Goal: Task Accomplishment & Management: Manage account settings

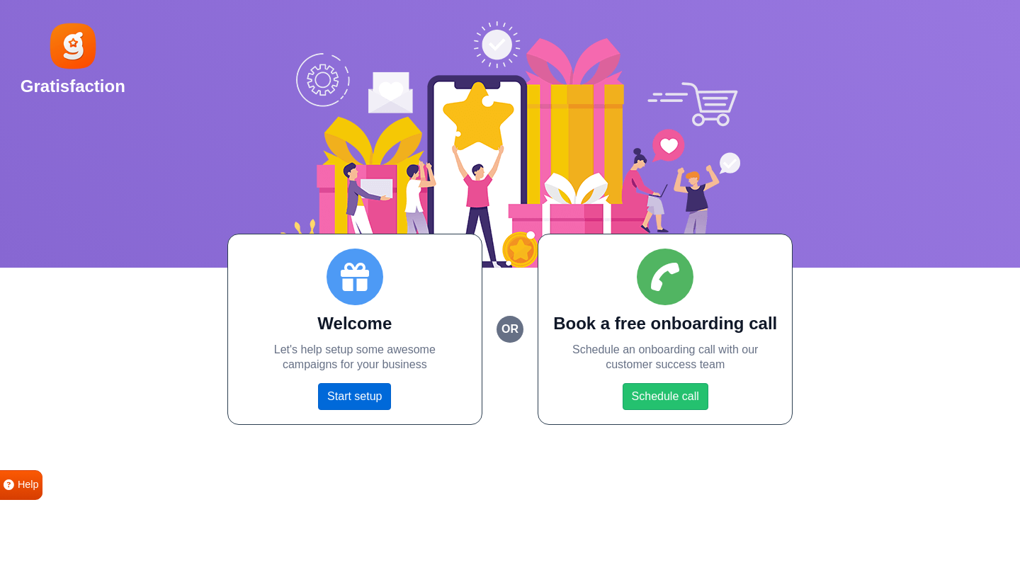
click at [351, 402] on link "Start setup" at bounding box center [354, 396] width 73 height 27
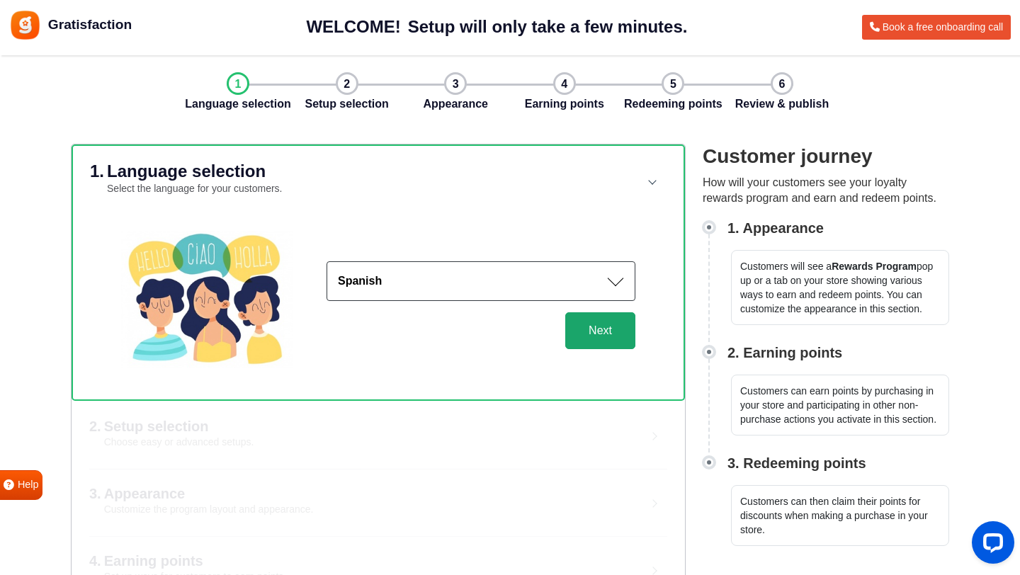
click at [603, 338] on button "Next" at bounding box center [600, 330] width 70 height 37
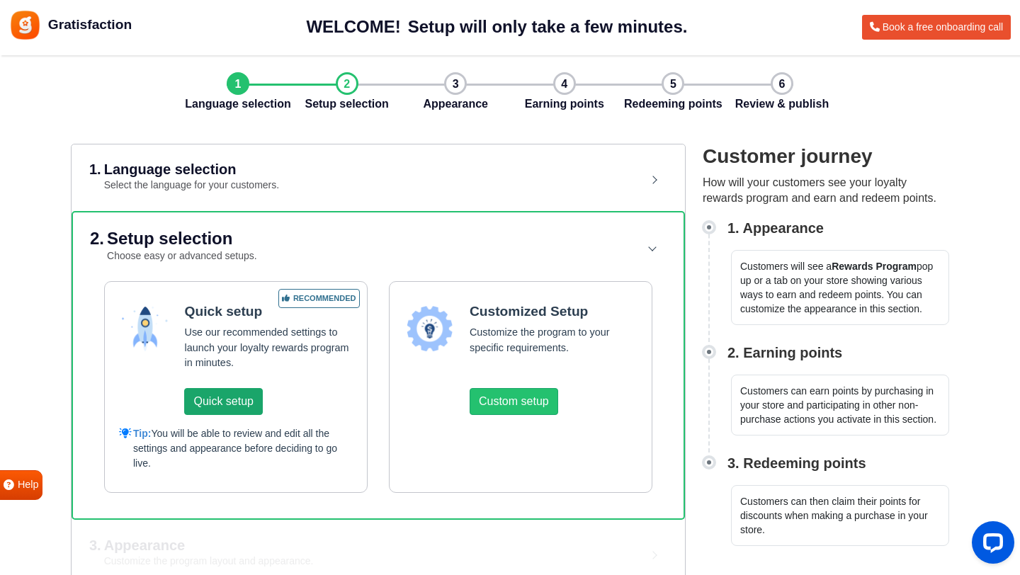
click at [231, 408] on button "Quick setup" at bounding box center [223, 401] width 78 height 27
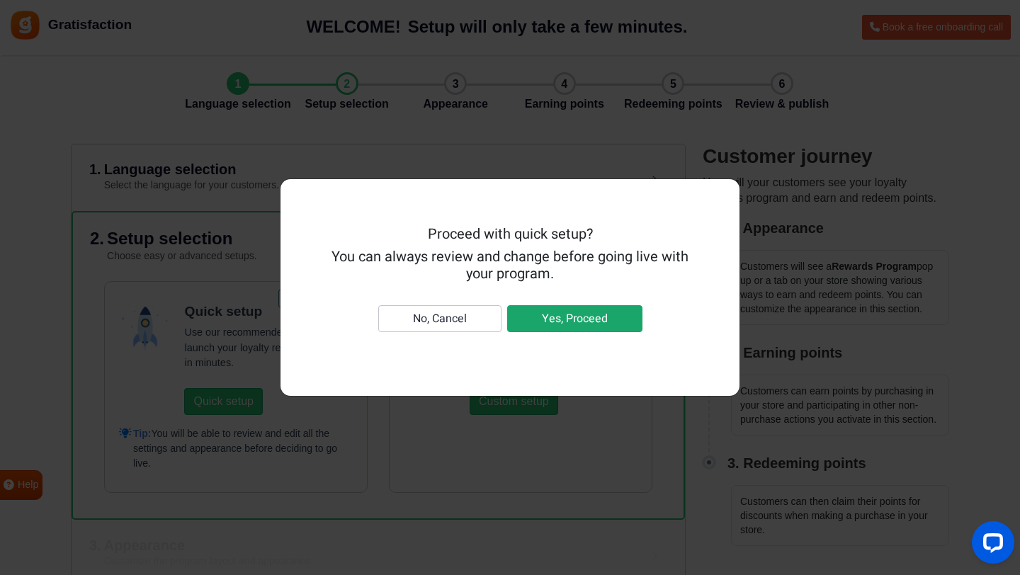
click at [552, 319] on button "Yes, Proceed" at bounding box center [574, 318] width 135 height 27
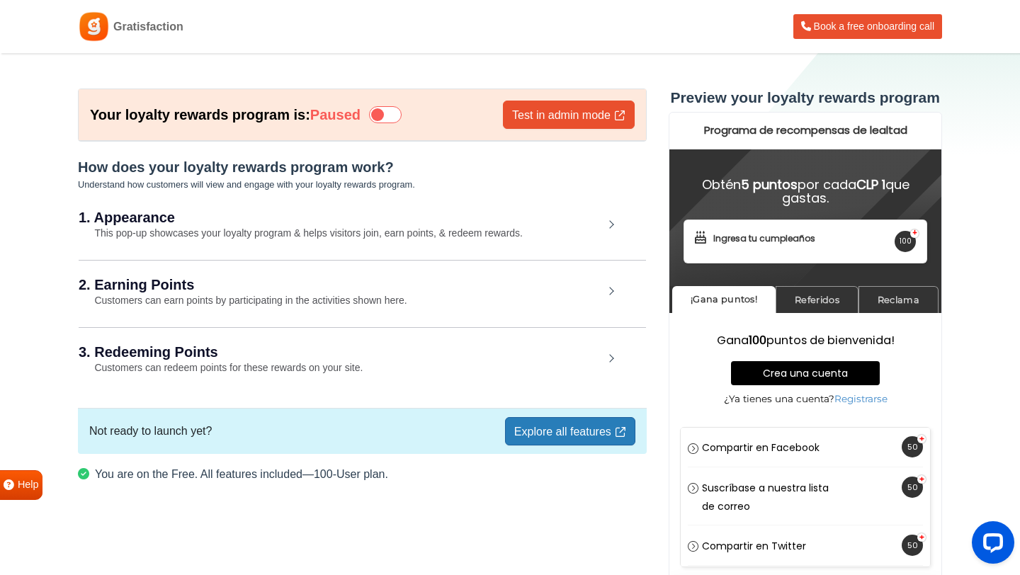
click at [391, 115] on icon at bounding box center [385, 114] width 33 height 17
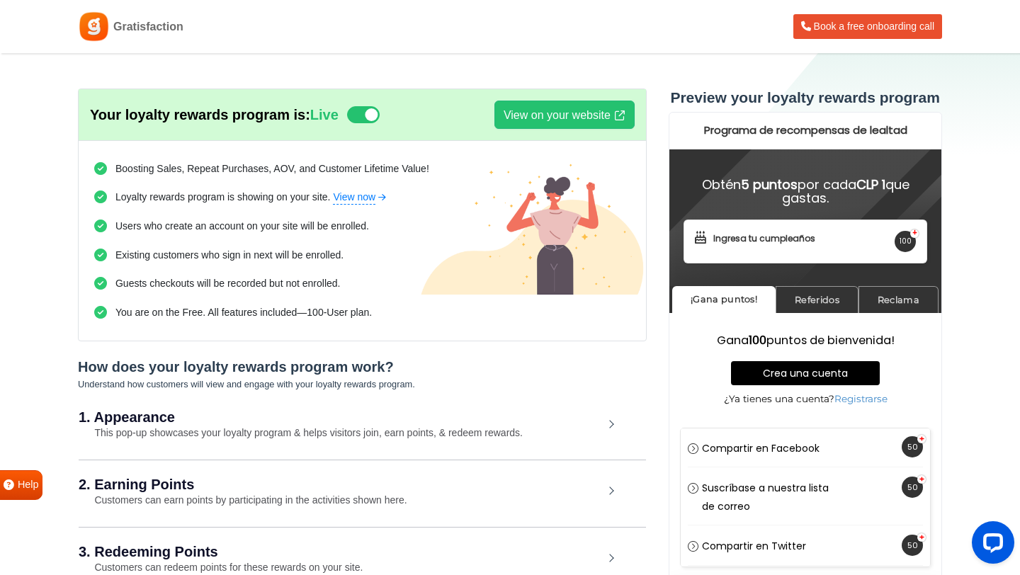
click at [353, 118] on icon at bounding box center [363, 114] width 33 height 17
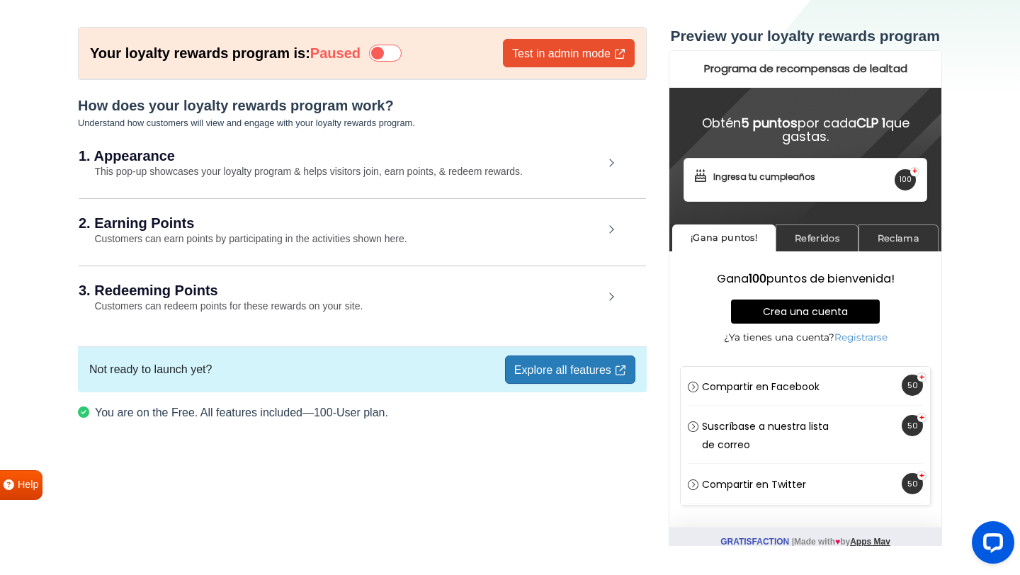
scroll to position [60, 0]
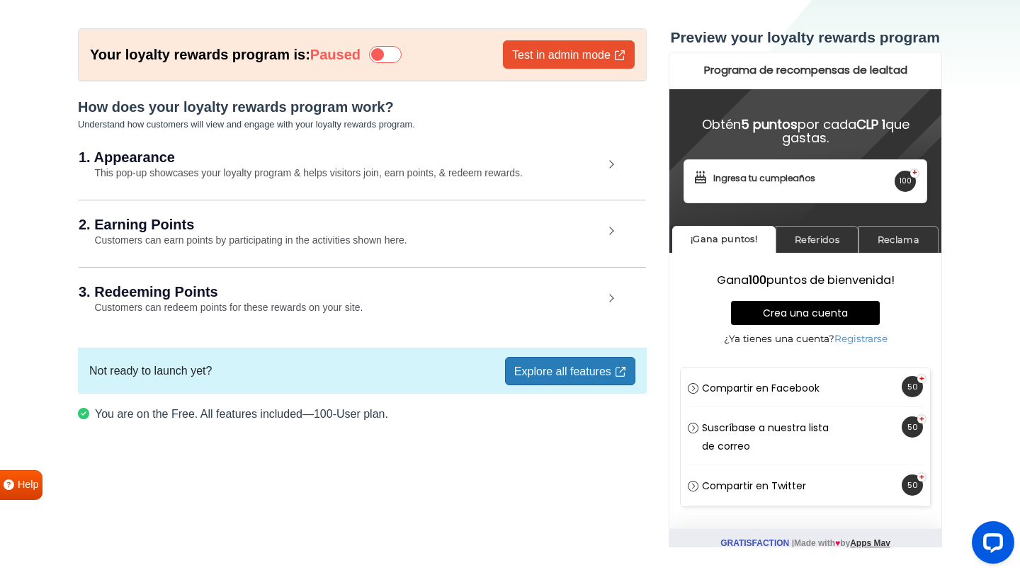
click at [379, 161] on h2 "1. Appearance" at bounding box center [341, 157] width 525 height 14
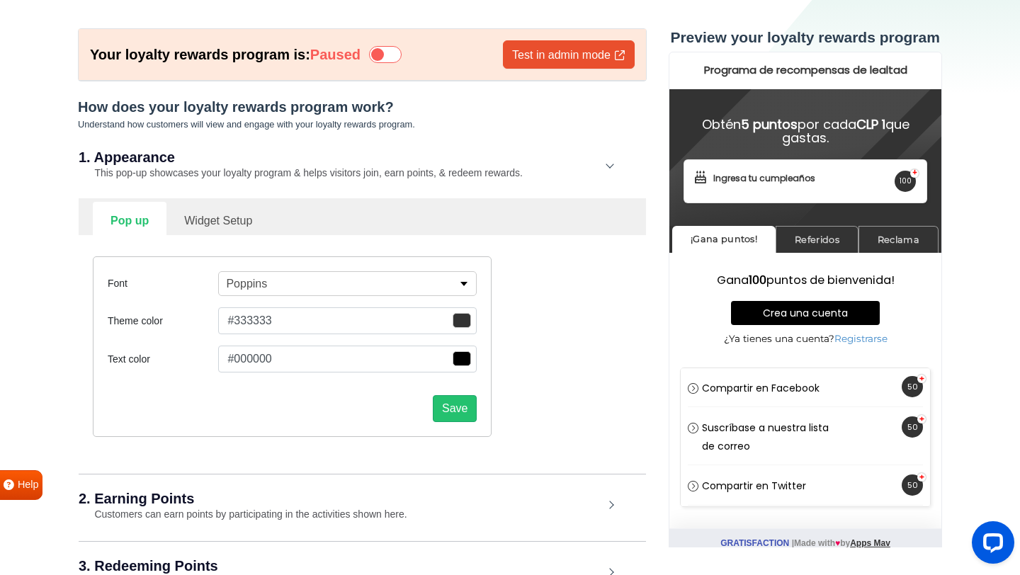
click at [270, 273] on button "Poppins" at bounding box center [347, 283] width 258 height 25
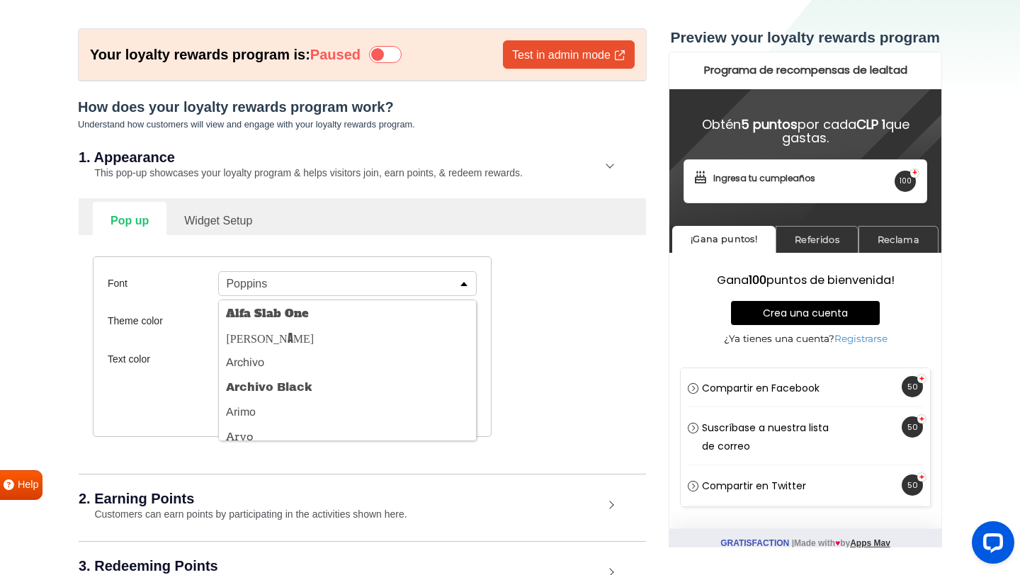
click at [317, 235] on div "Font Poppins Alfa Slab One [PERSON_NAME] Archivo Archivo Black Arimo Arvo Assis…" at bounding box center [362, 346] width 560 height 223
click at [219, 212] on link "Widget Setup" at bounding box center [217, 219] width 103 height 35
select select "right"
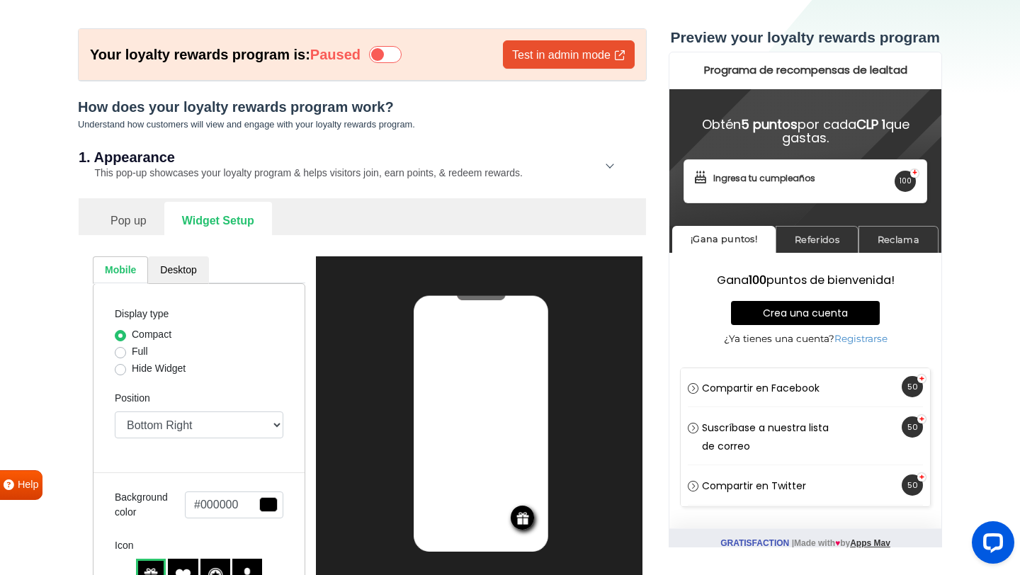
click at [152, 217] on link "Pop up" at bounding box center [129, 219] width 72 height 35
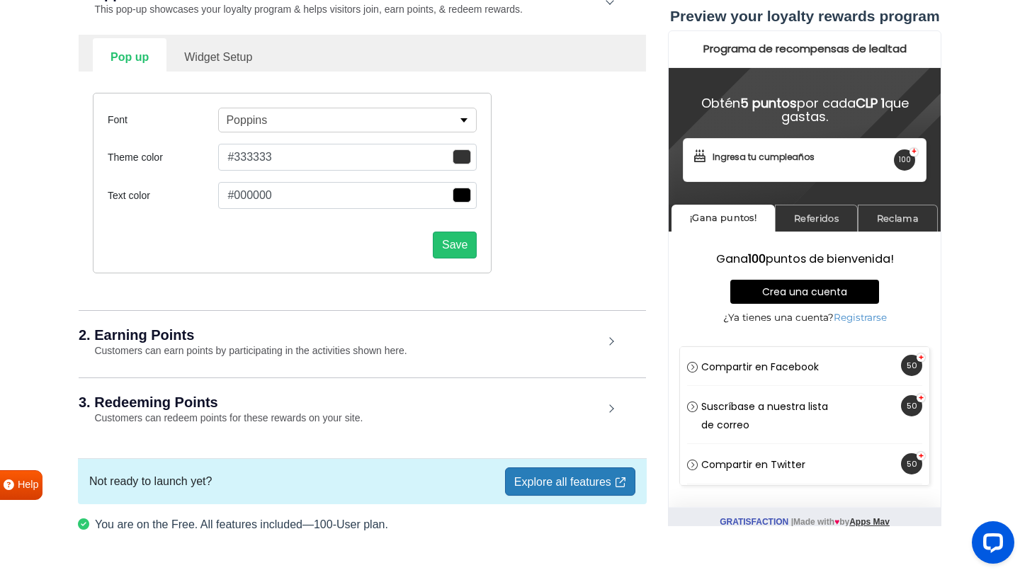
scroll to position [264, 0]
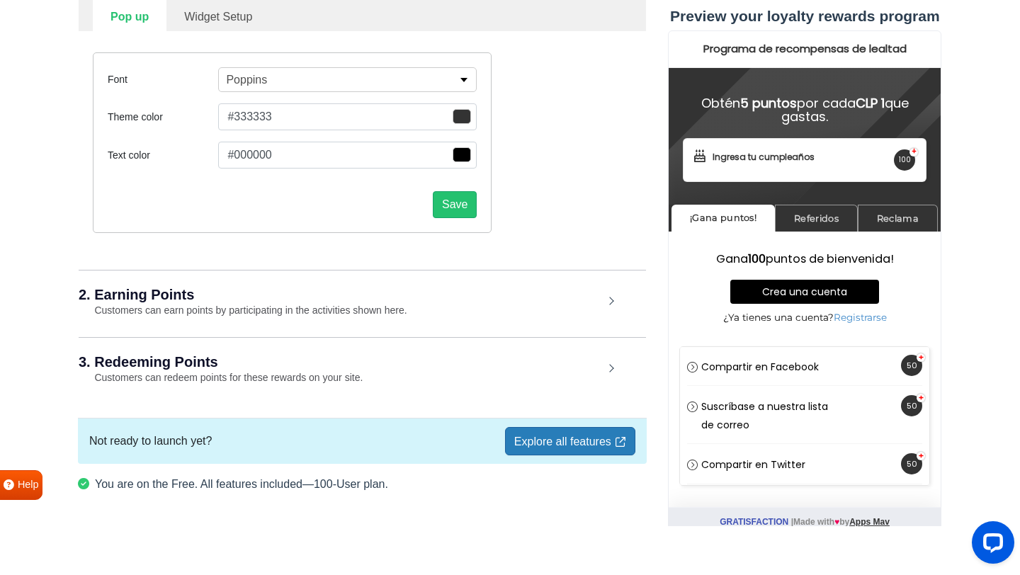
click at [452, 311] on div "2. Earning Points Customers can earn points by participating in the activities …" at bounding box center [362, 303] width 567 height 66
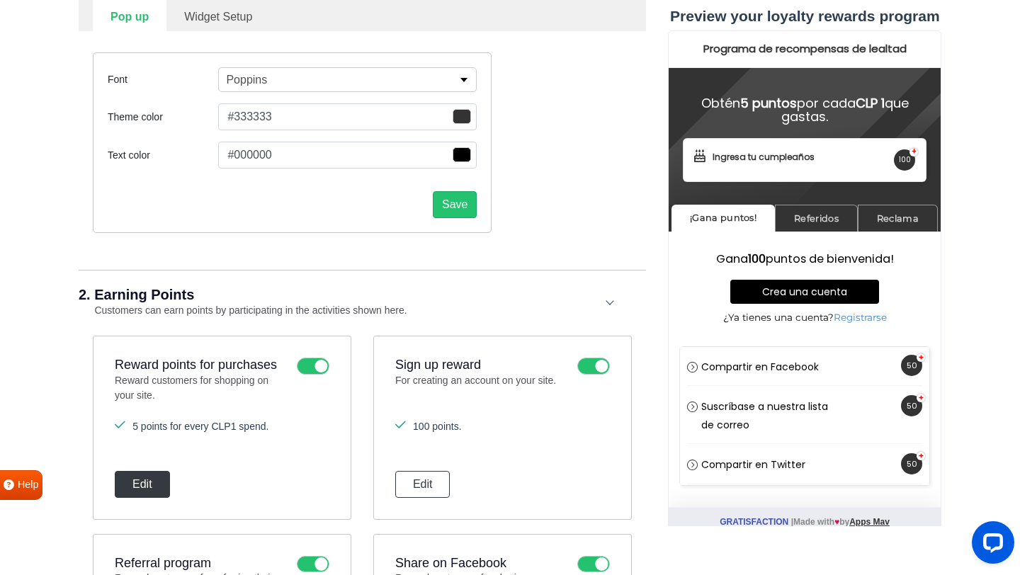
click at [147, 472] on button "Edit" at bounding box center [142, 484] width 55 height 27
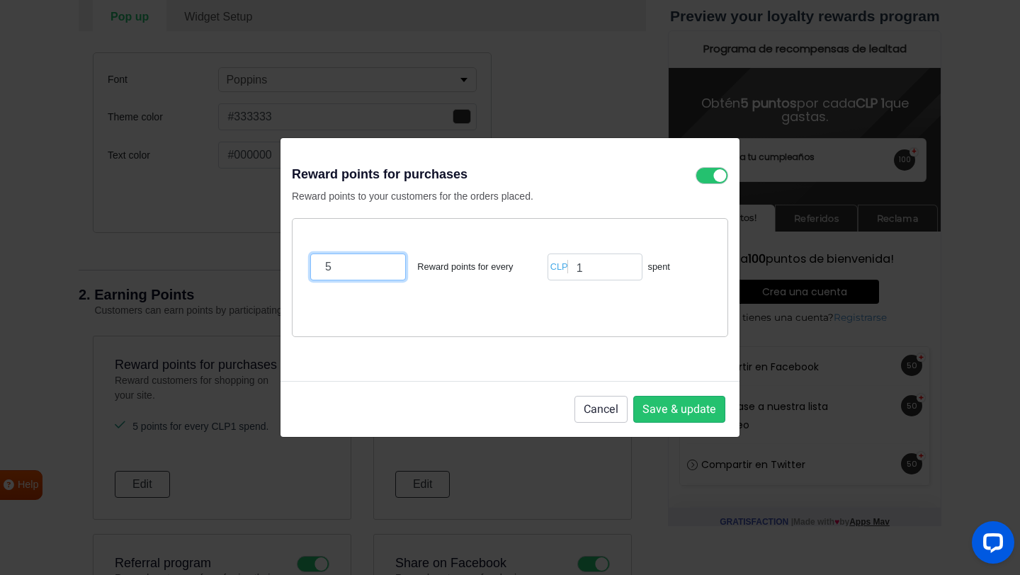
click at [364, 258] on input "5" at bounding box center [358, 267] width 96 height 27
type input "10"
click at [661, 409] on button "Save & update" at bounding box center [679, 409] width 92 height 27
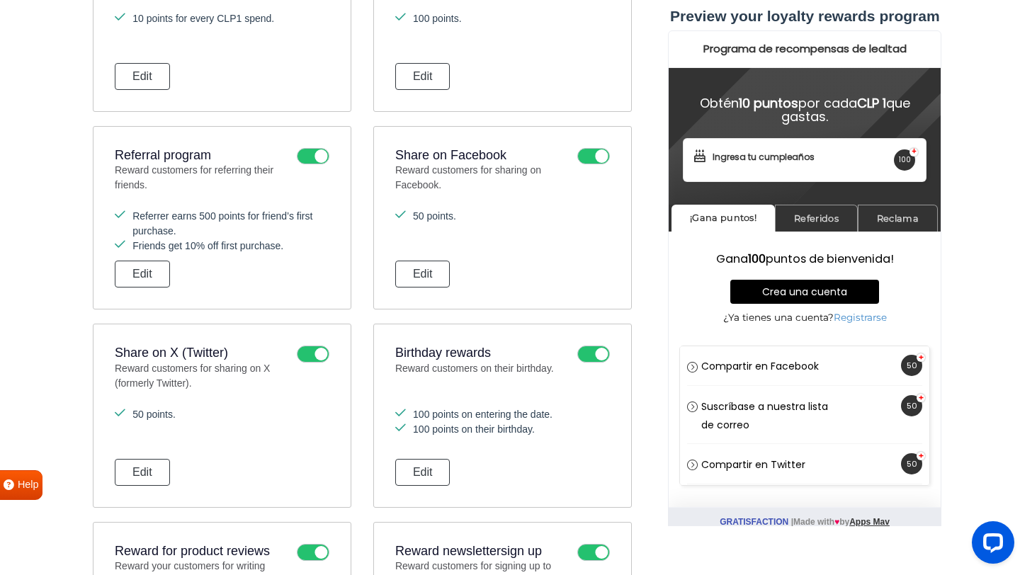
scroll to position [689, 0]
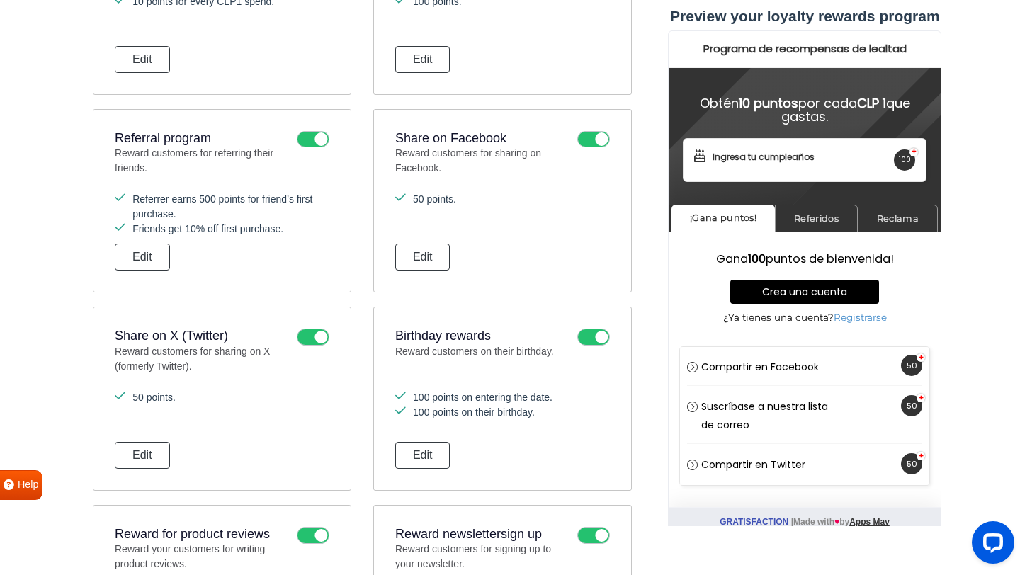
click at [314, 341] on icon at bounding box center [313, 337] width 33 height 17
click at [0, 0] on input "checkbox" at bounding box center [0, 0] width 0 height 0
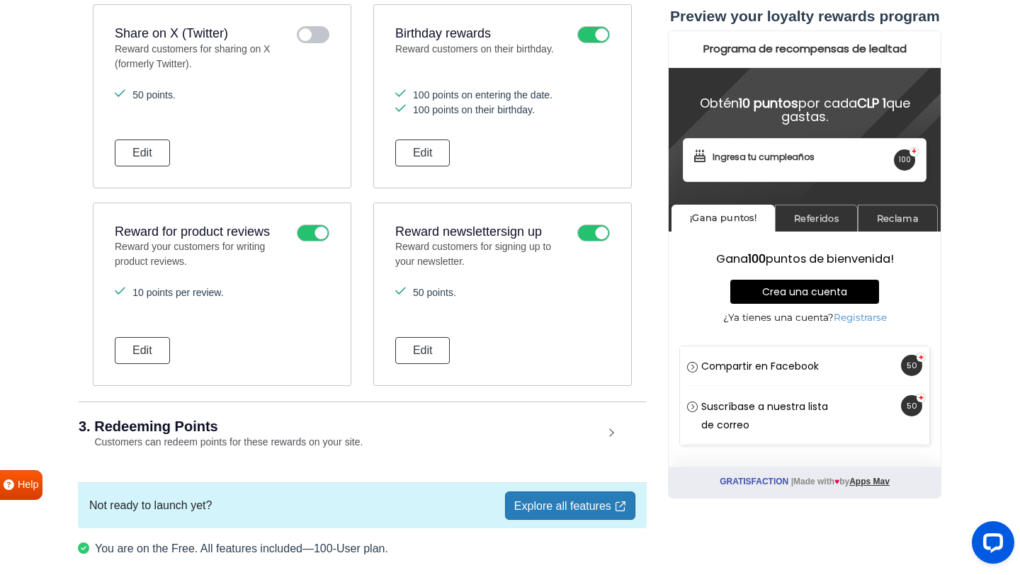
scroll to position [989, 0]
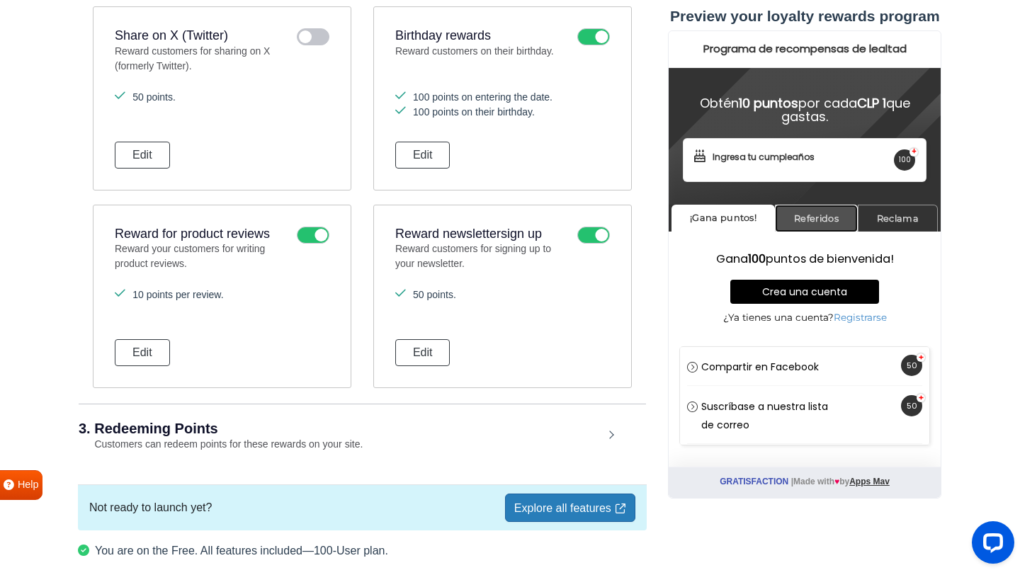
click at [797, 225] on link "Referidos" at bounding box center [816, 219] width 83 height 28
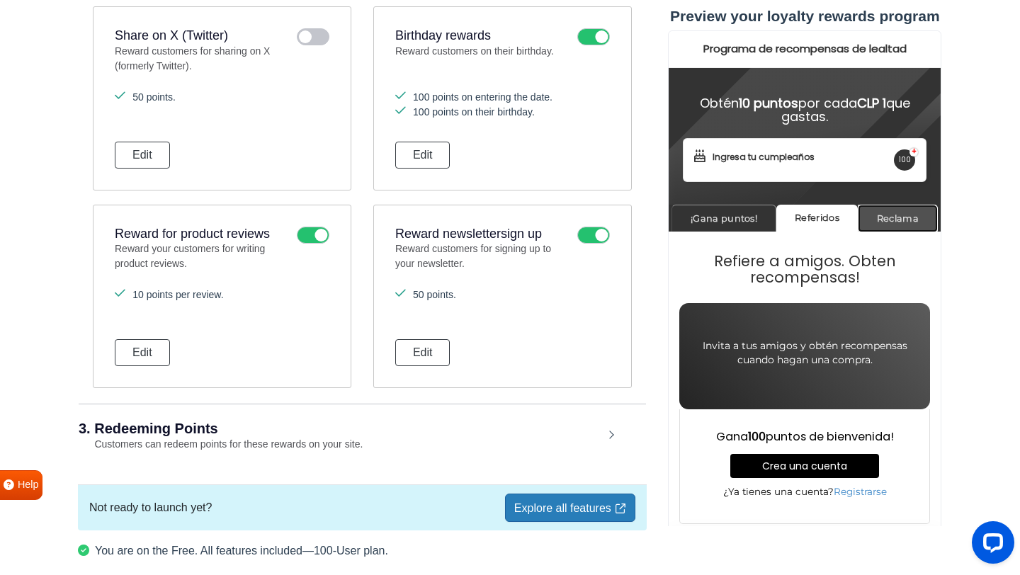
click at [887, 222] on link "Reclama" at bounding box center [898, 219] width 80 height 28
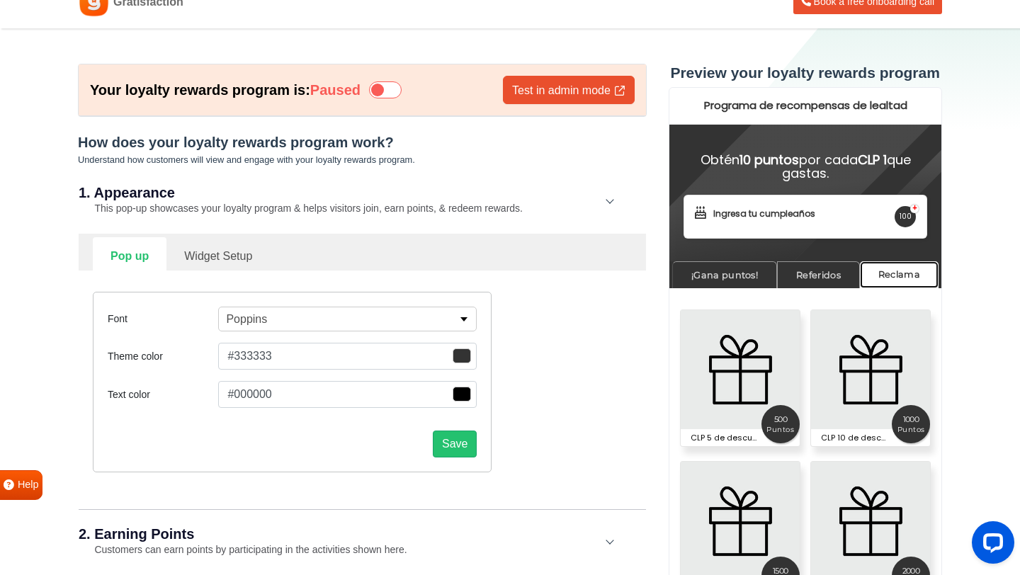
scroll to position [0, 0]
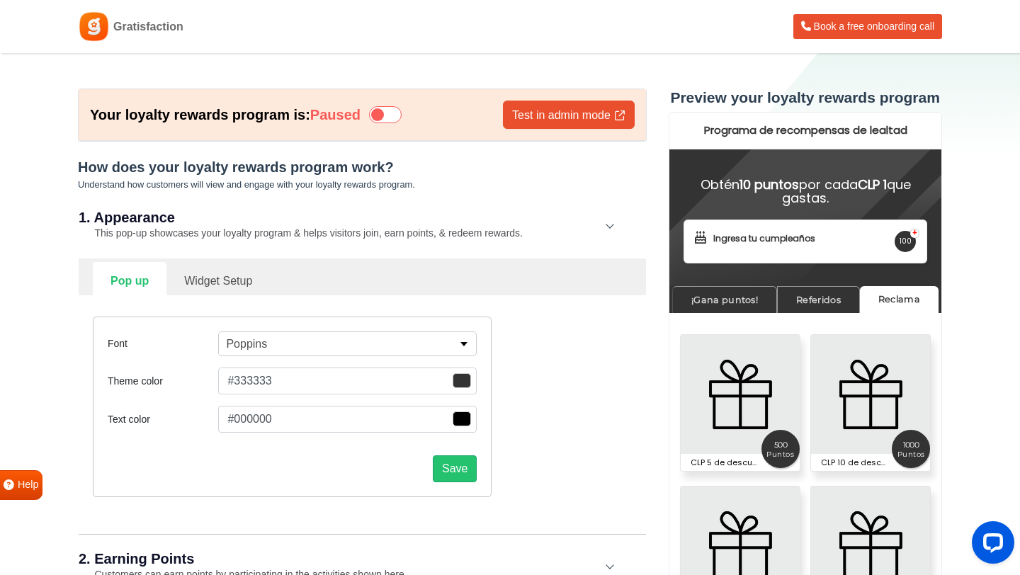
drag, startPoint x: 350, startPoint y: 165, endPoint x: 358, endPoint y: 163, distance: 8.8
click at [350, 165] on h5 "How does your loyalty rewards program work?" at bounding box center [362, 167] width 569 height 17
click at [547, 127] on link "Test in admin mode" at bounding box center [569, 115] width 132 height 28
click at [322, 166] on h5 "How does your loyalty rewards program work?" at bounding box center [362, 167] width 569 height 17
click at [372, 116] on icon at bounding box center [385, 114] width 33 height 17
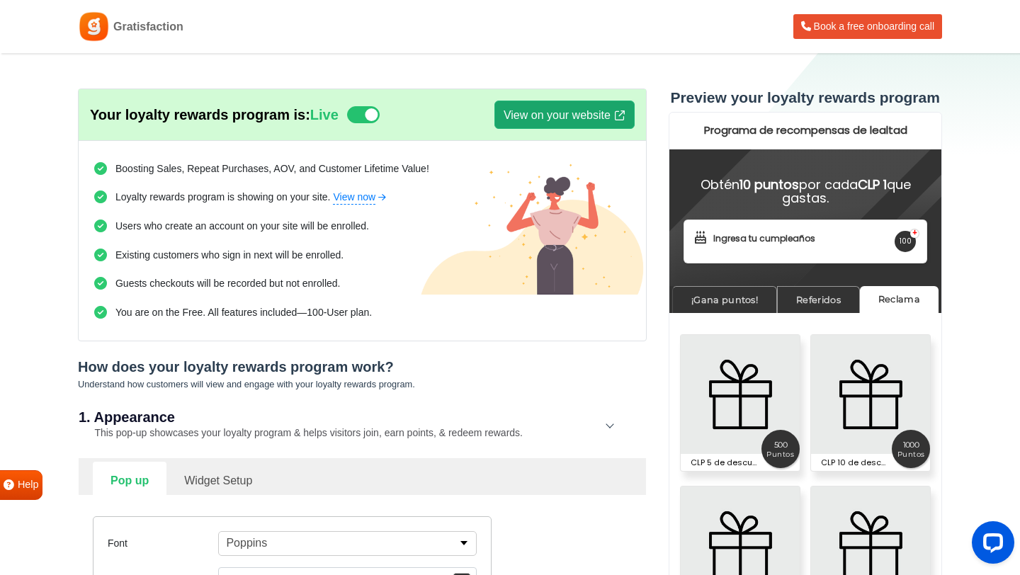
click at [582, 118] on link "View on your website" at bounding box center [564, 115] width 140 height 28
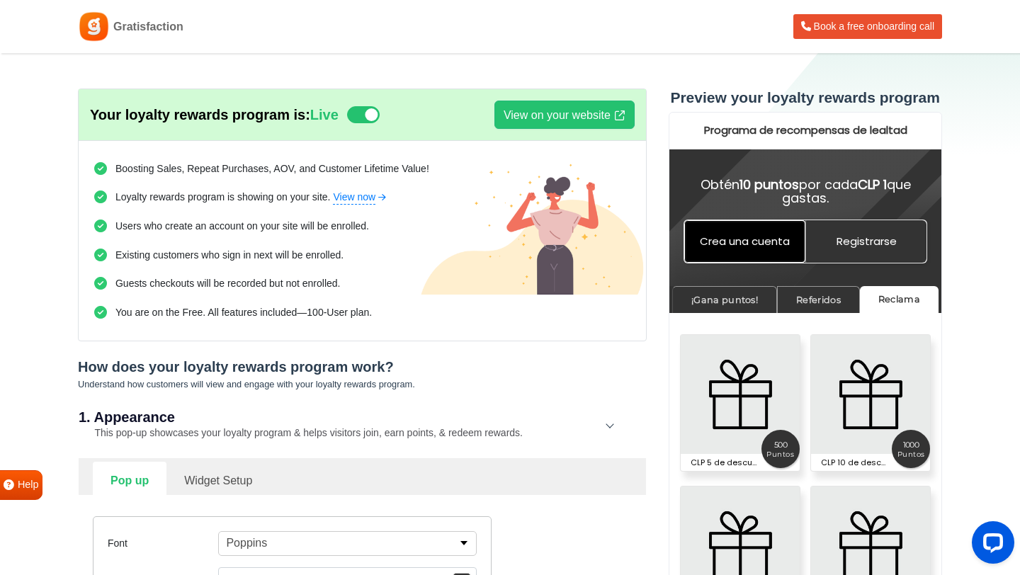
click at [746, 244] on link "Crea una cuenta" at bounding box center [743, 241] width 121 height 42
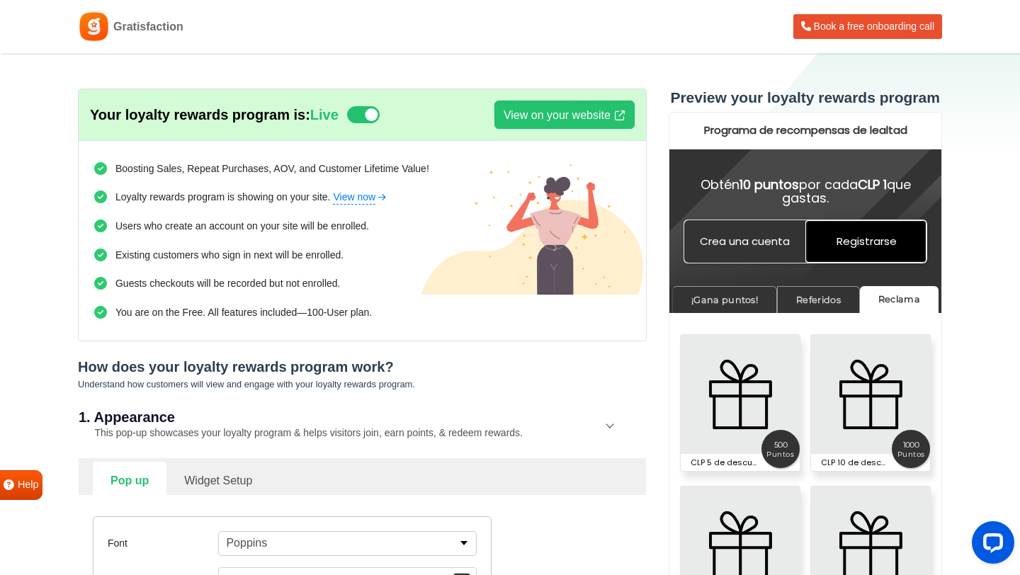
click at [849, 245] on link "Registrarse" at bounding box center [864, 241] width 121 height 42
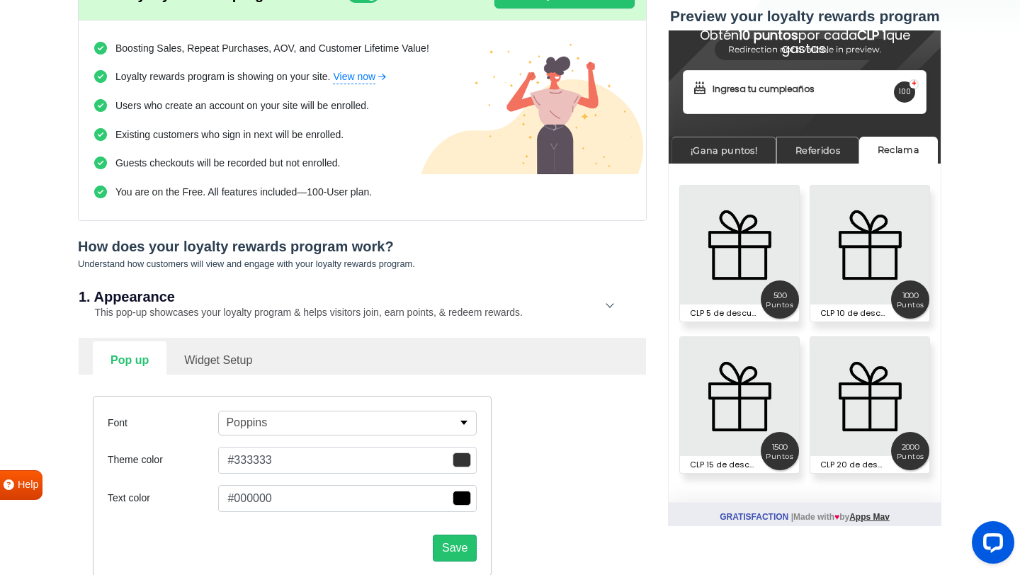
scroll to position [121, 0]
click at [211, 360] on link "Widget Setup" at bounding box center [217, 358] width 103 height 35
select select "right"
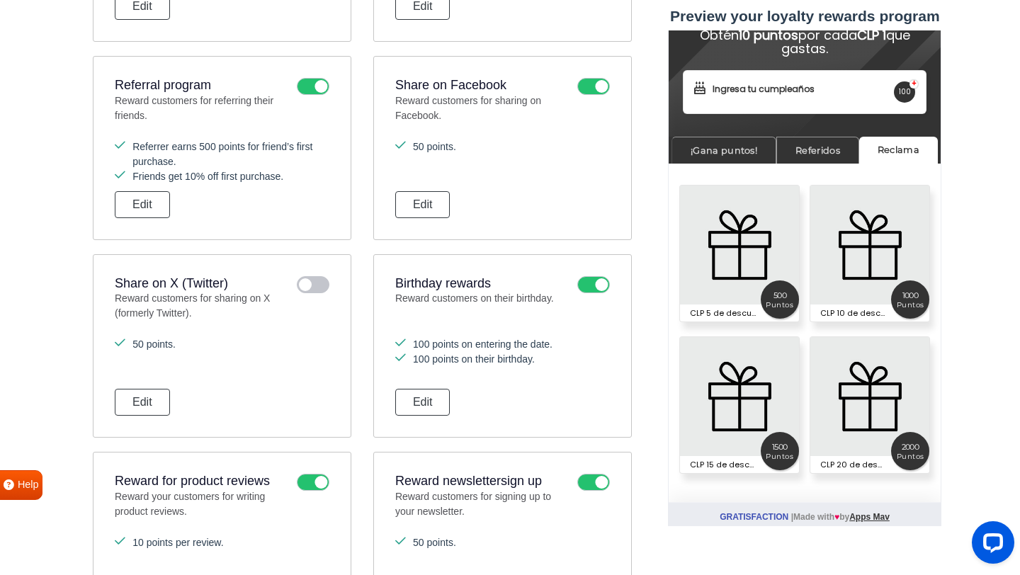
scroll to position [1473, 0]
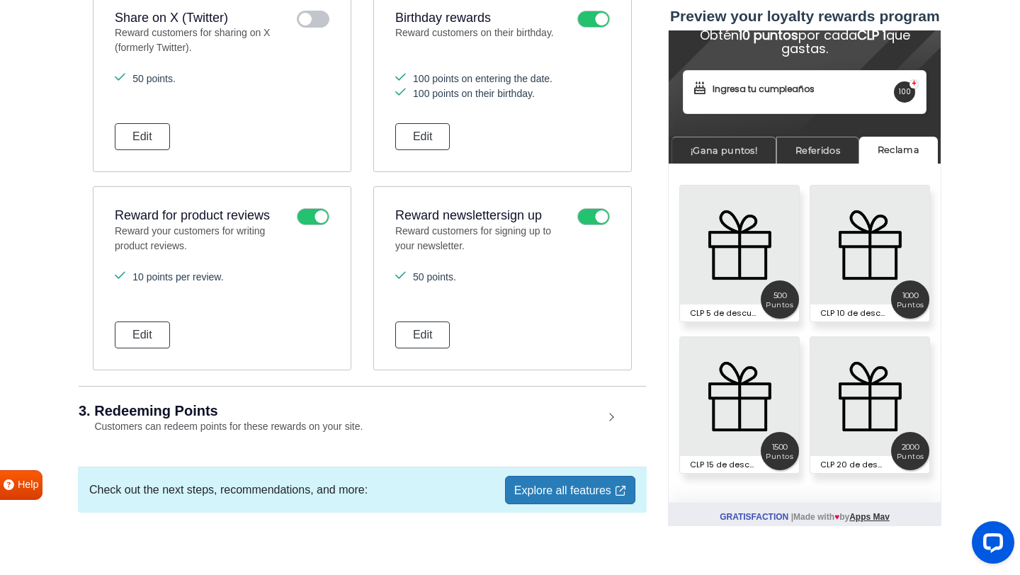
click at [321, 412] on h2 "3. Redeeming Points" at bounding box center [341, 411] width 525 height 14
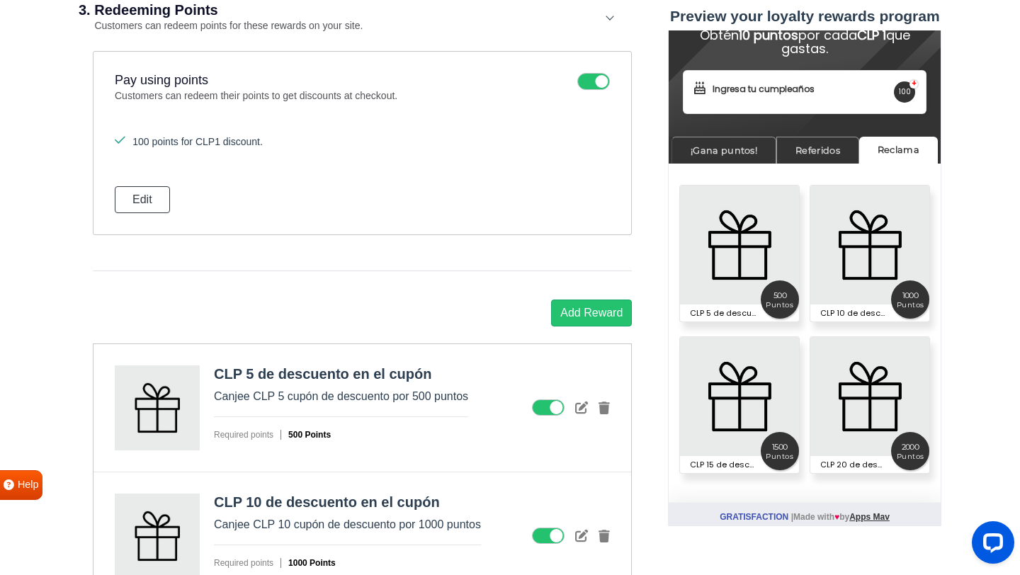
scroll to position [2294, 0]
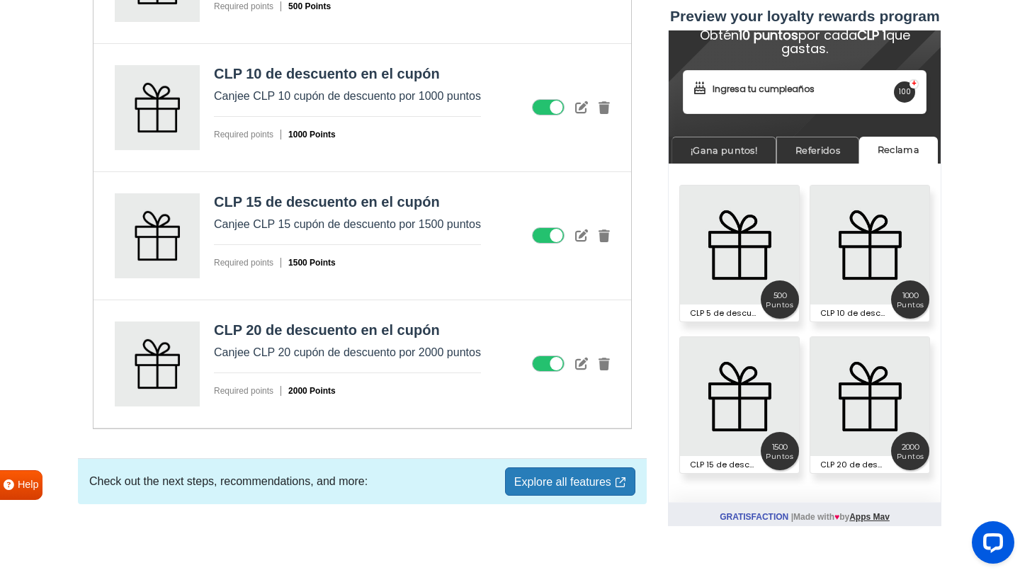
click at [525, 486] on link "Explore all features" at bounding box center [570, 481] width 130 height 28
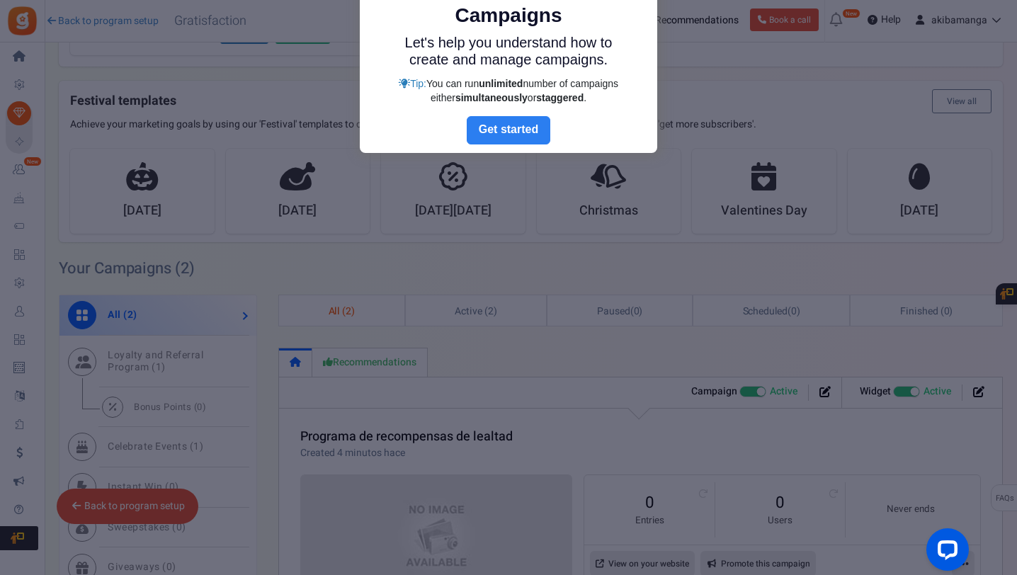
click at [515, 120] on link "Next" at bounding box center [509, 130] width 84 height 28
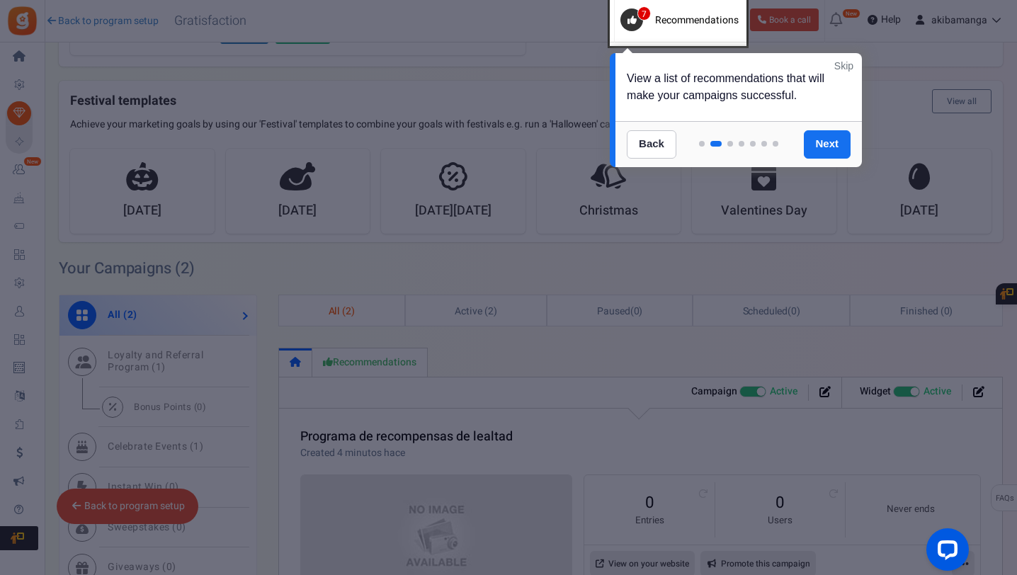
click at [846, 68] on link "Skip" at bounding box center [843, 66] width 19 height 14
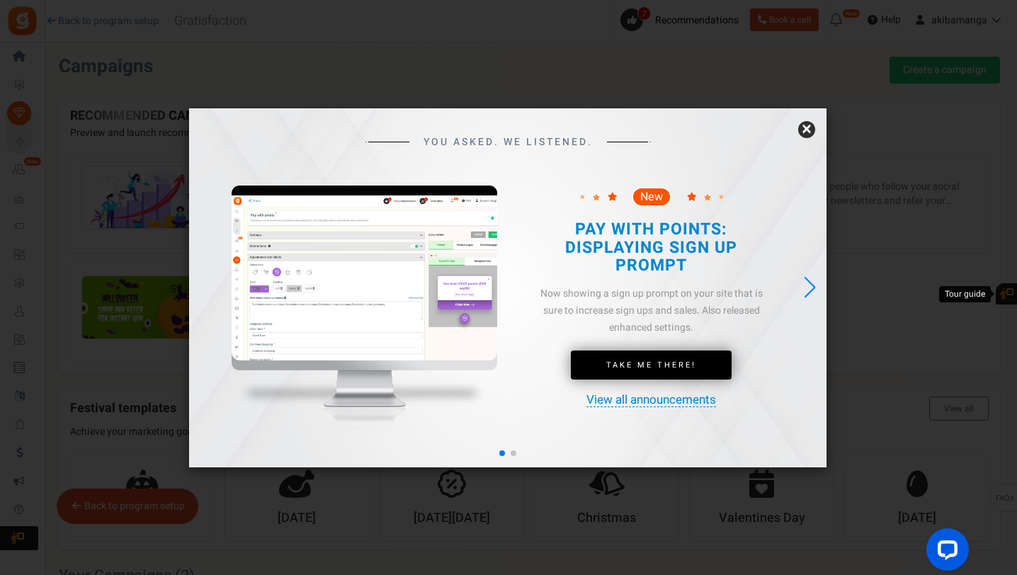
click at [797, 128] on div "YOU ASKED. WE LISTENED. New Take Me There!" at bounding box center [507, 287] width 637 height 359
click at [807, 128] on link "×" at bounding box center [806, 129] width 17 height 17
